Goal: Information Seeking & Learning: Find specific fact

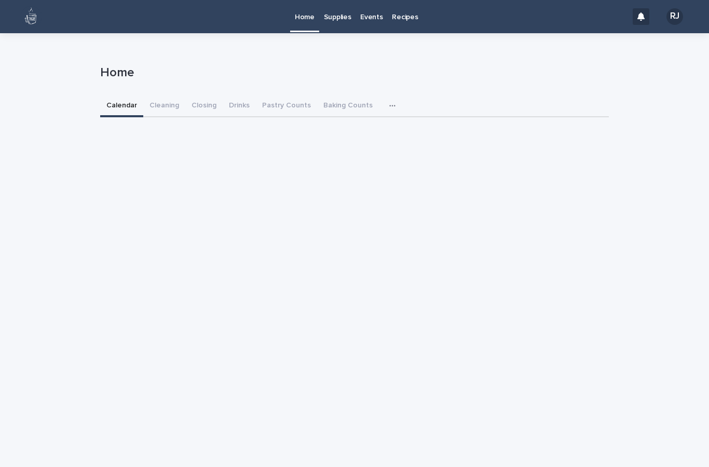
click at [407, 18] on p "Recipes" at bounding box center [405, 11] width 26 height 22
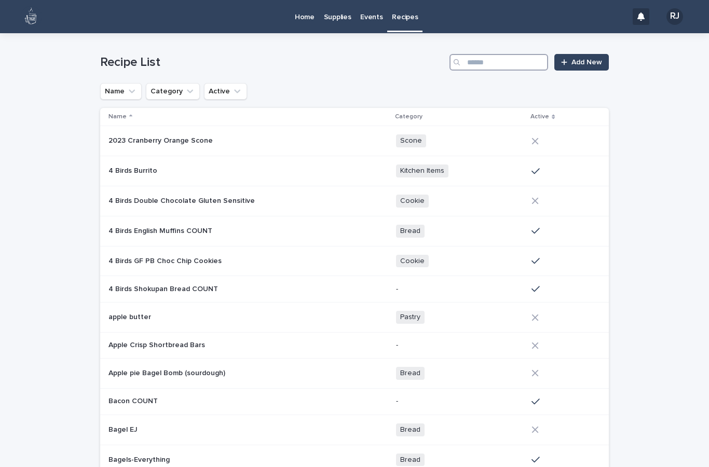
click at [516, 63] on input "Search" at bounding box center [498, 62] width 99 height 17
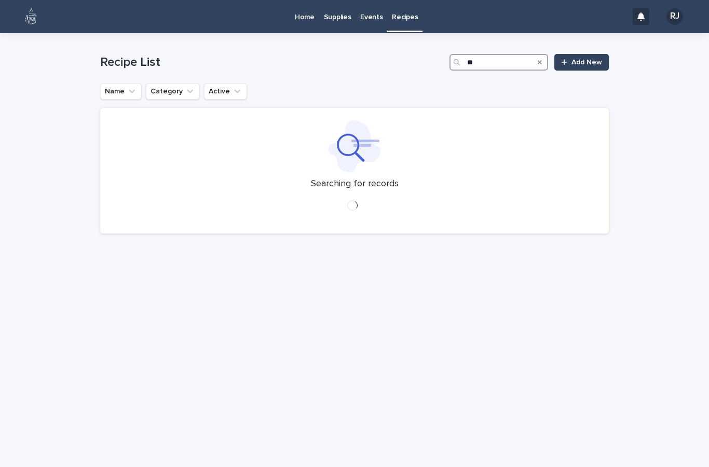
type input "***"
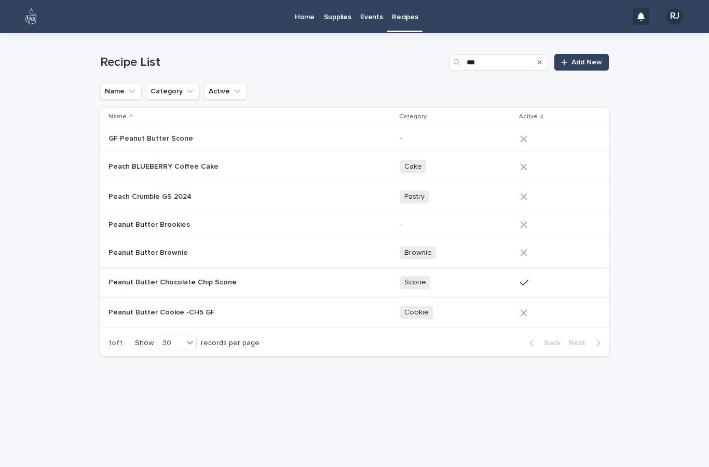
click at [236, 280] on p at bounding box center [199, 282] width 182 height 9
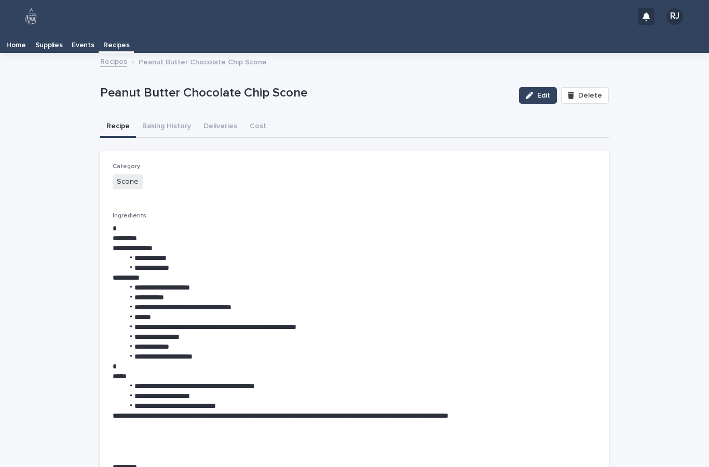
click at [104, 61] on link "Recipes" at bounding box center [113, 61] width 27 height 12
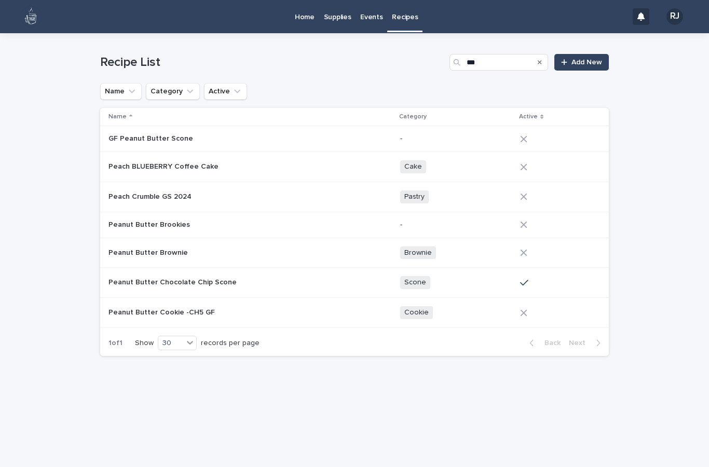
click at [538, 67] on button "Search" at bounding box center [540, 62] width 4 height 17
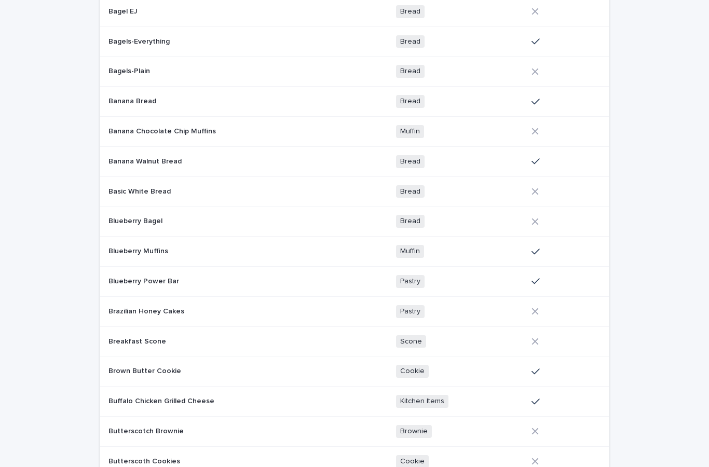
scroll to position [418, 0]
click at [141, 105] on div "Banana Bread Banana Bread" at bounding box center [247, 101] width 279 height 17
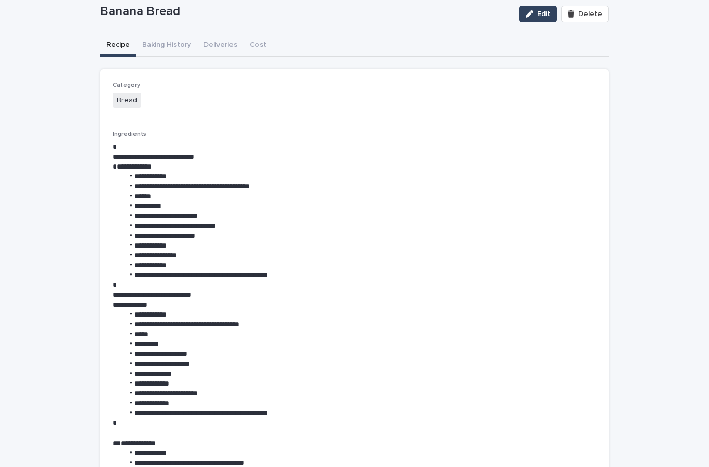
scroll to position [62, 0]
